Goal: Task Accomplishment & Management: Manage account settings

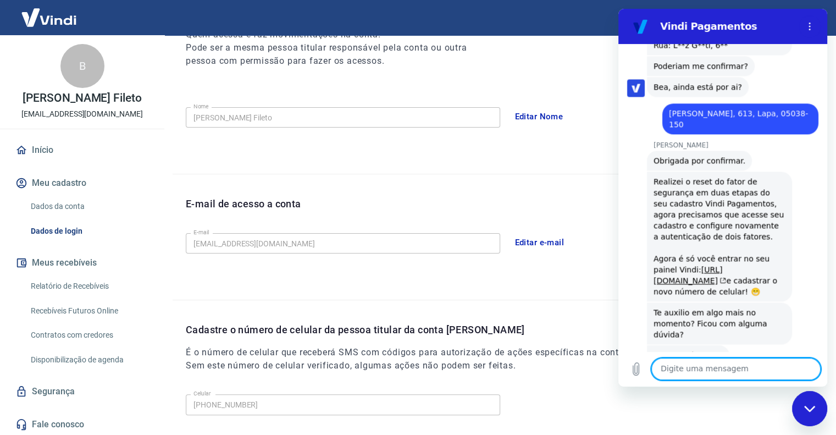
scroll to position [1471, 0]
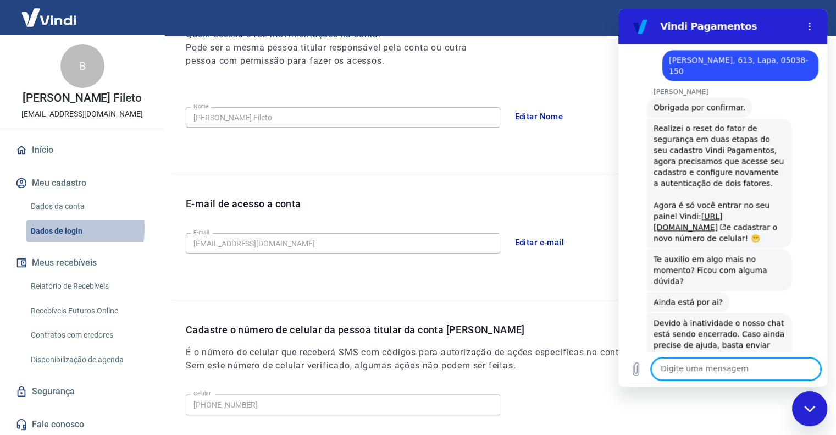
click at [47, 239] on link "Dados de login" at bounding box center [88, 231] width 125 height 23
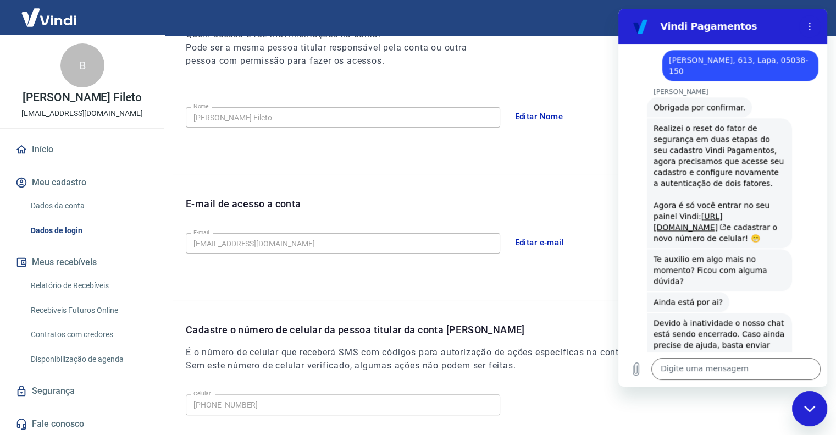
scroll to position [0, 0]
click at [679, 212] on link "[URL][DOMAIN_NAME]" at bounding box center [689, 222] width 73 height 20
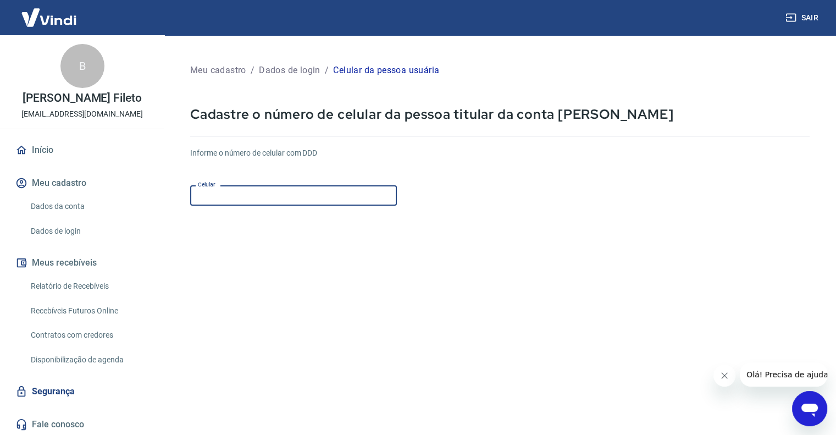
click at [325, 198] on input "Celular" at bounding box center [293, 195] width 207 height 20
type input "(11) 94345-4574"
click at [580, 215] on form "Informe o número de celular com DDD Celular (11) 94345-4574 Celular Continuar C…" at bounding box center [499, 300] width 619 height 322
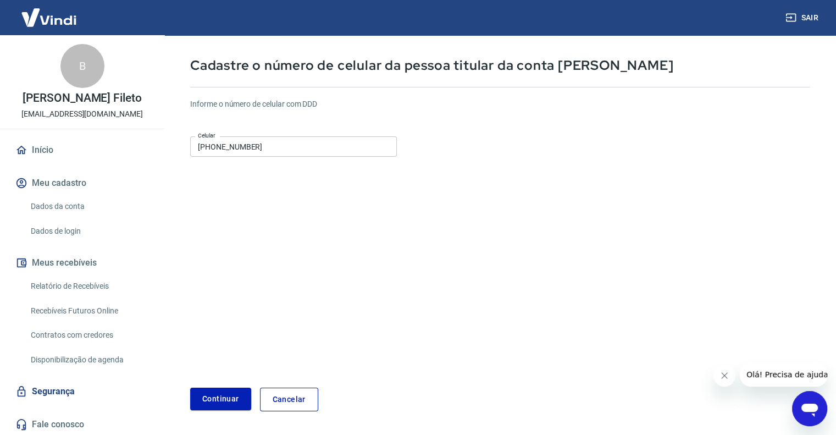
scroll to position [85, 0]
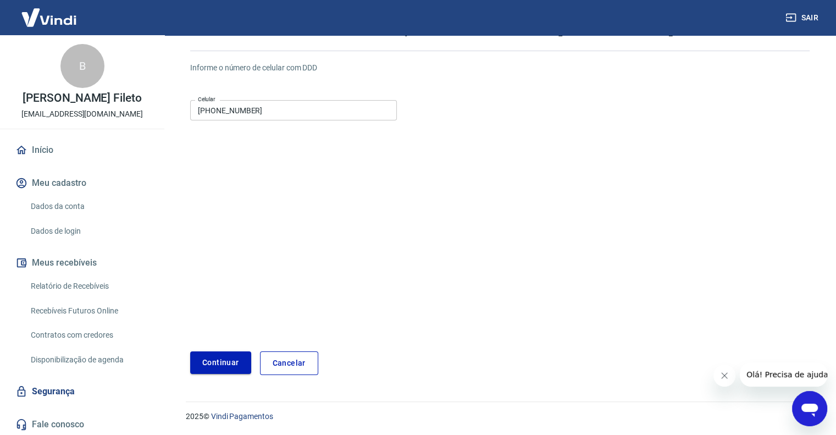
click at [222, 361] on button "Continuar" at bounding box center [220, 362] width 61 height 23
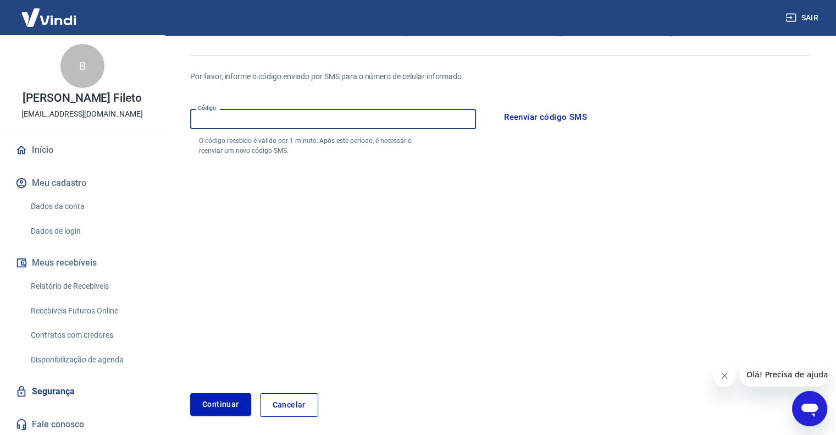
click at [371, 117] on input "Código" at bounding box center [333, 119] width 286 height 20
type input "756812"
click at [228, 402] on button "Continuar" at bounding box center [220, 404] width 61 height 23
